Goal: Navigation & Orientation: Find specific page/section

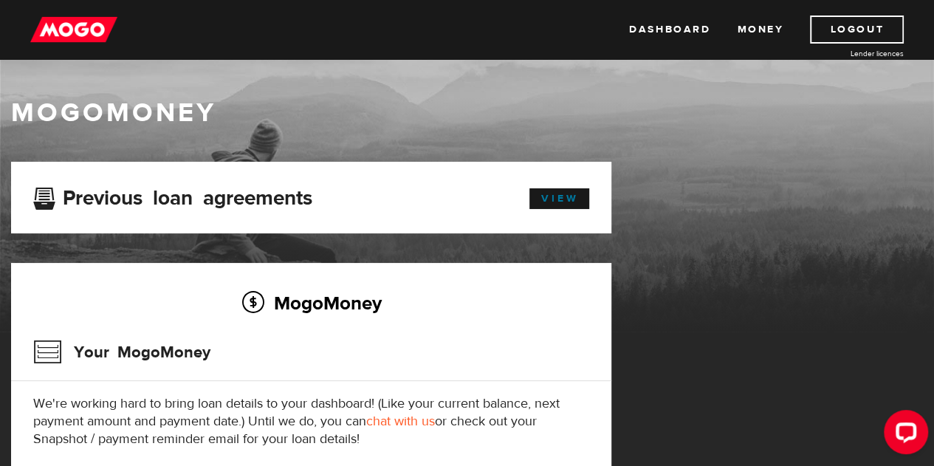
click at [539, 194] on link "View" at bounding box center [559, 198] width 60 height 21
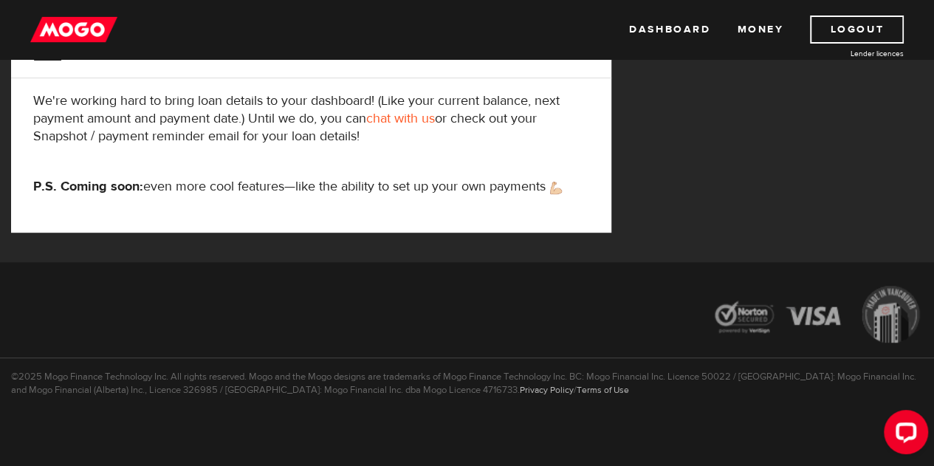
scroll to position [305, 0]
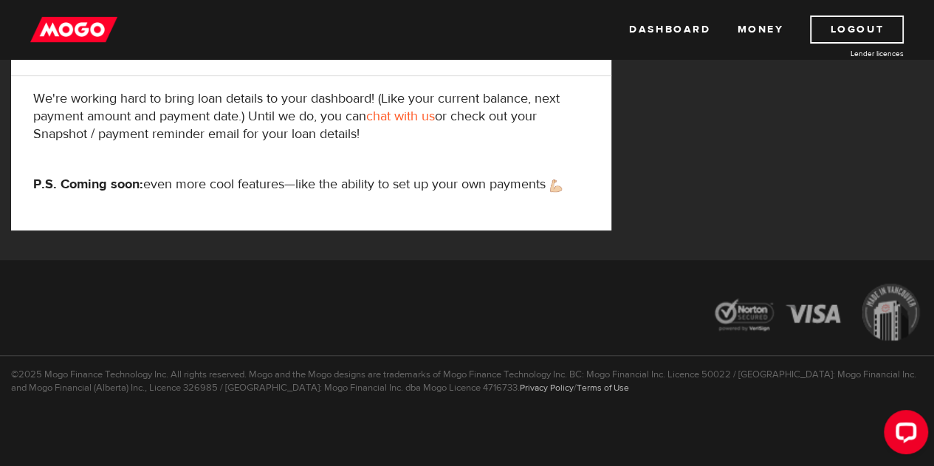
click at [754, 30] on link "Money" at bounding box center [760, 29] width 46 height 28
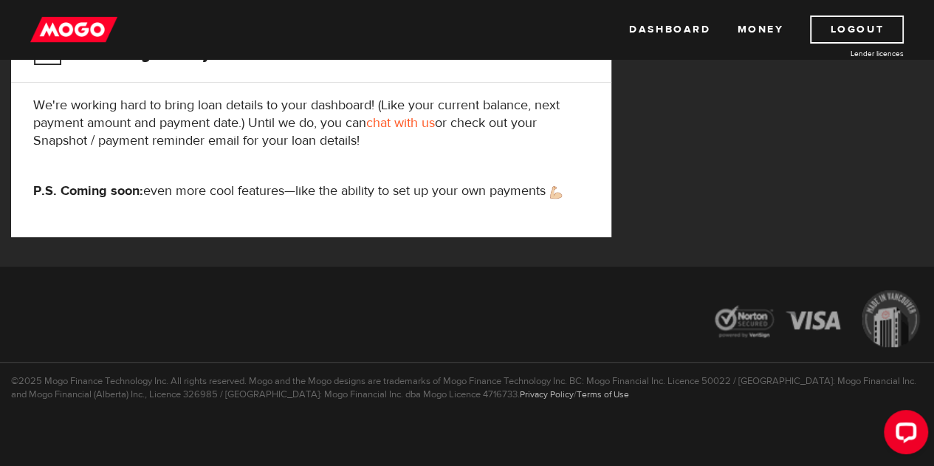
scroll to position [305, 0]
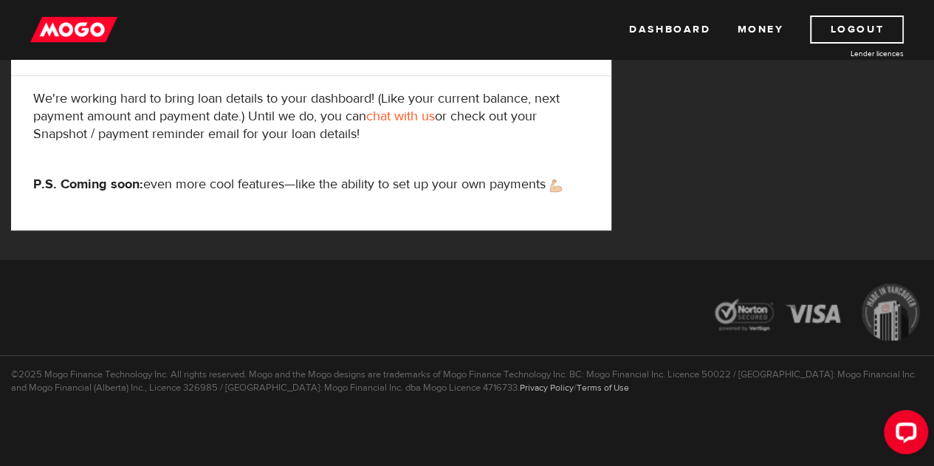
click at [672, 35] on link "Dashboard" at bounding box center [669, 29] width 81 height 28
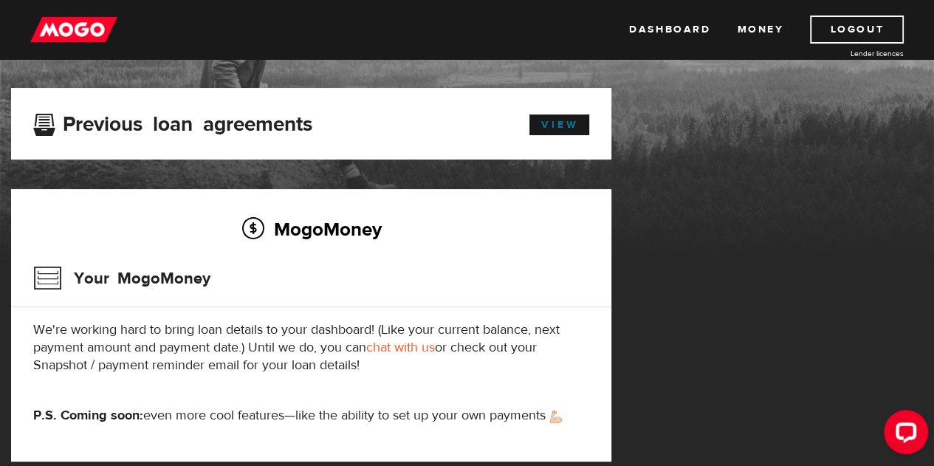
click at [550, 121] on link "View" at bounding box center [559, 124] width 60 height 21
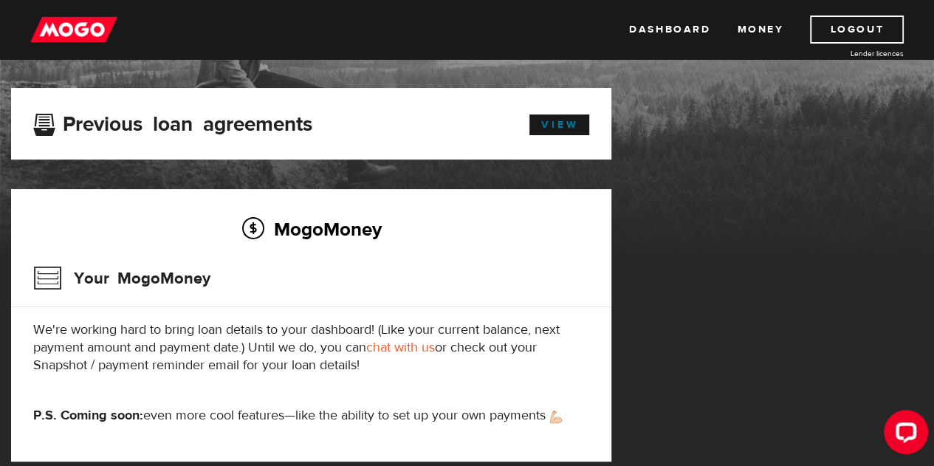
scroll to position [148, 0]
